Goal: Transaction & Acquisition: Purchase product/service

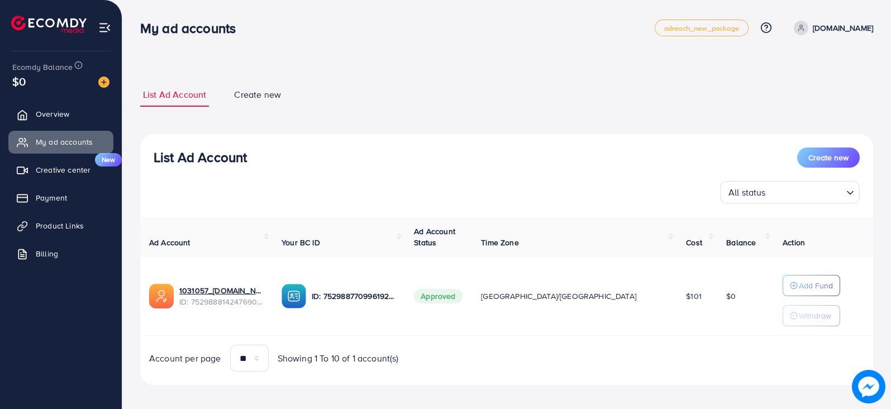
click at [104, 82] on img at bounding box center [103, 82] width 11 height 11
click at [102, 81] on img at bounding box center [103, 82] width 11 height 11
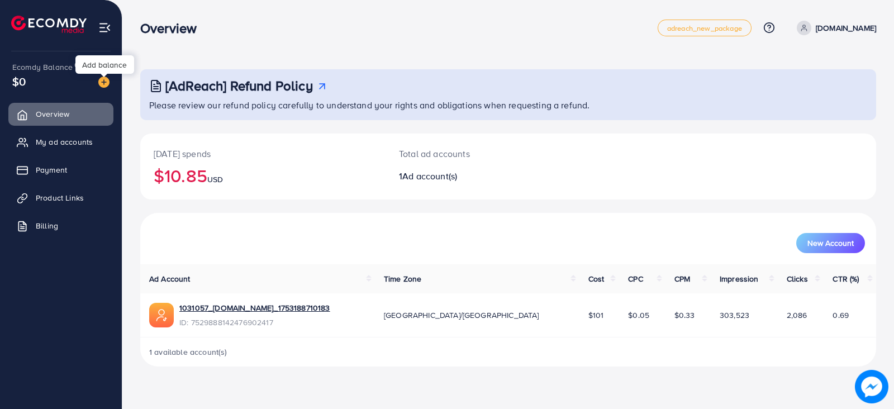
click at [107, 87] on img at bounding box center [103, 82] width 11 height 11
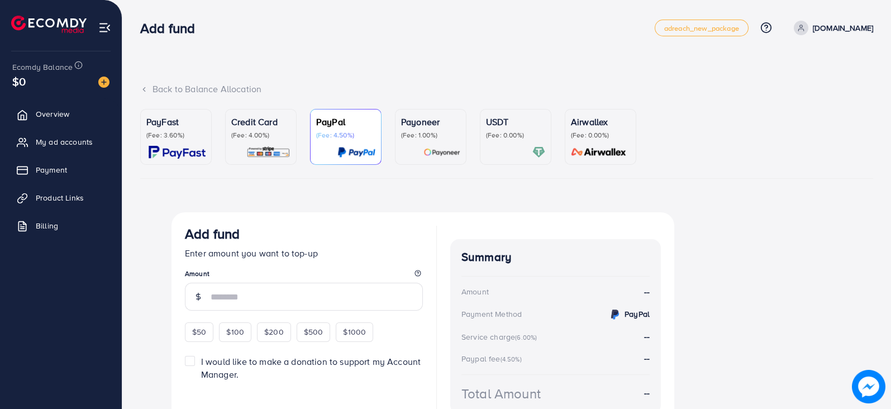
click at [198, 134] on p "(Fee: 3.60%)" at bounding box center [175, 135] width 59 height 9
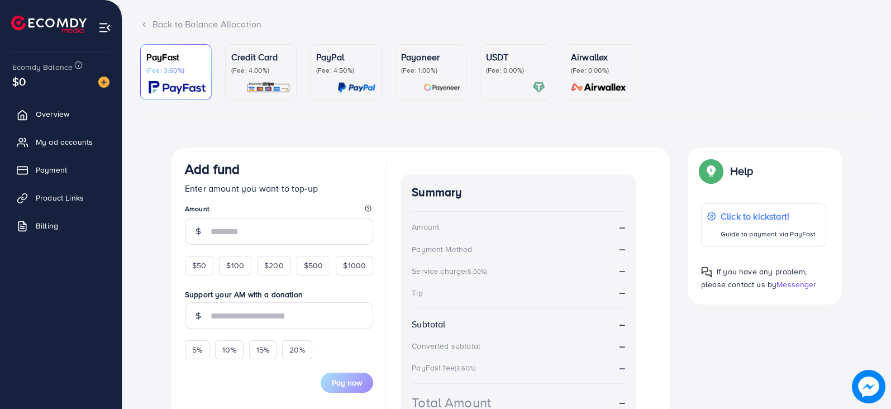
scroll to position [65, 0]
click at [196, 269] on span "$50" at bounding box center [199, 264] width 14 height 11
type input "**"
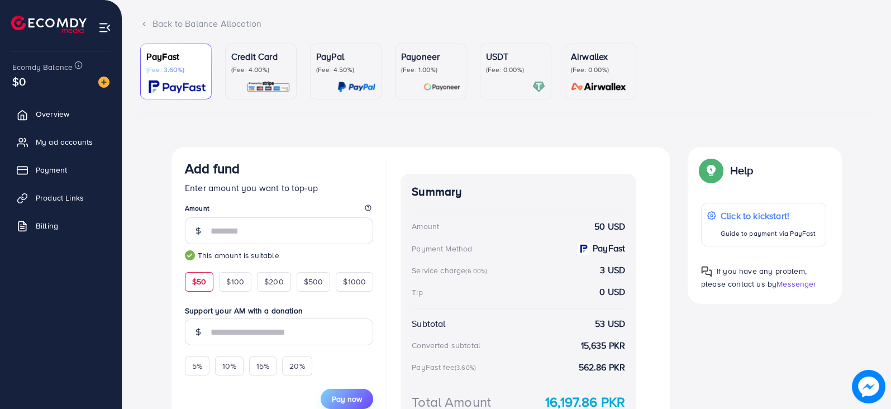
click at [348, 396] on span "Pay now" at bounding box center [347, 398] width 30 height 11
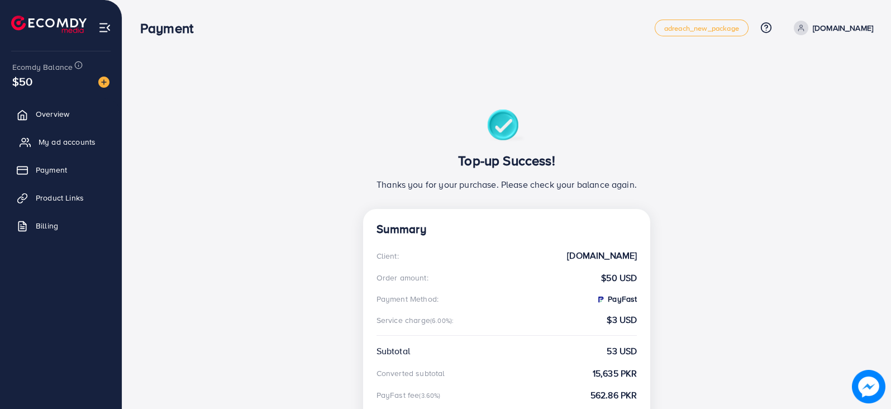
click at [57, 141] on span "My ad accounts" at bounding box center [67, 141] width 57 height 11
